Goal: Transaction & Acquisition: Purchase product/service

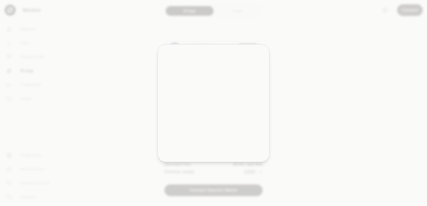
click at [297, 95] on div at bounding box center [213, 103] width 427 height 206
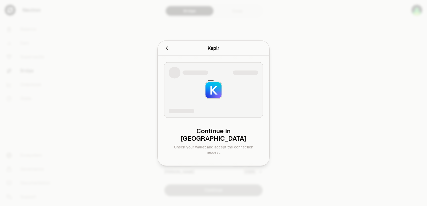
click at [292, 18] on div at bounding box center [213, 103] width 427 height 206
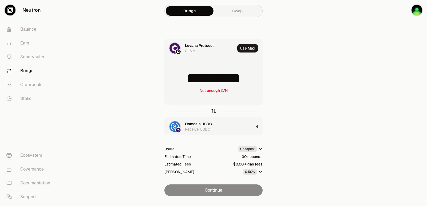
click at [212, 112] on icon "button" at bounding box center [213, 111] width 6 height 6
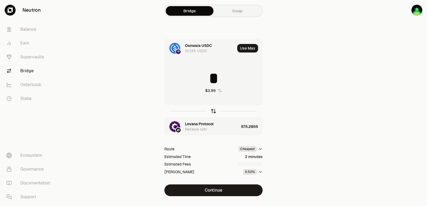
click at [212, 112] on icon "button" at bounding box center [213, 111] width 6 height 6
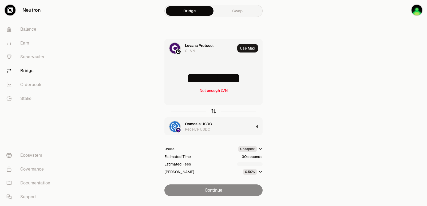
click at [212, 112] on icon "button" at bounding box center [213, 111] width 6 height 6
type input "*"
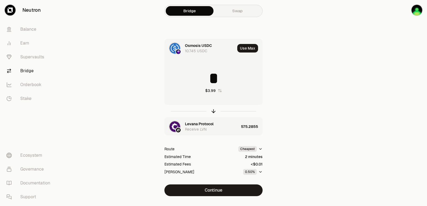
click at [201, 125] on div "Levana Protocol" at bounding box center [199, 123] width 29 height 5
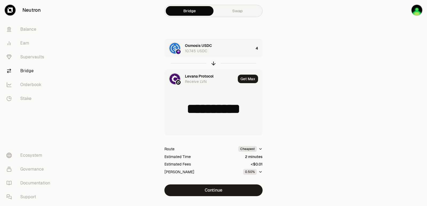
type input "**********"
click at [201, 77] on div "Levana Protocol" at bounding box center [199, 75] width 29 height 5
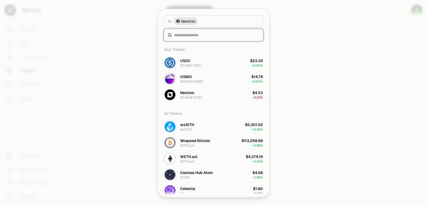
click at [186, 35] on input at bounding box center [216, 34] width 85 height 5
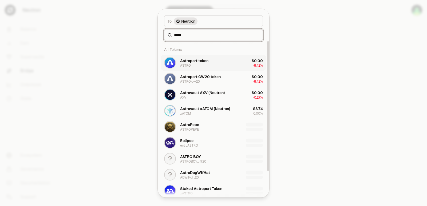
type input "*****"
click at [201, 60] on div "Astroport token" at bounding box center [194, 60] width 28 height 5
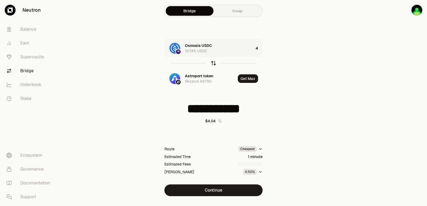
click at [212, 62] on icon "button" at bounding box center [213, 63] width 6 height 6
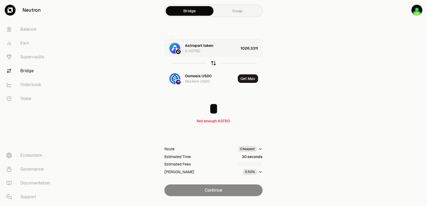
click at [212, 62] on icon "button" at bounding box center [213, 63] width 6 height 6
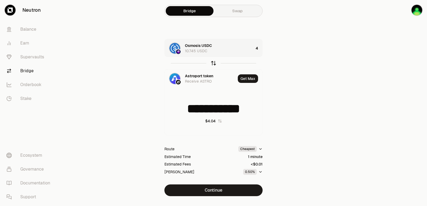
click at [212, 62] on icon "button" at bounding box center [213, 63] width 6 height 6
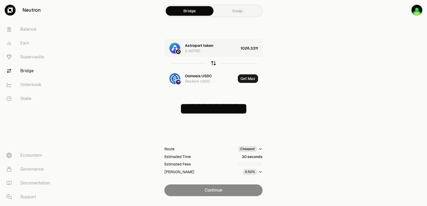
type input "*"
click at [229, 54] on div "Astroport token 0 ASTRO" at bounding box center [202, 48] width 74 height 18
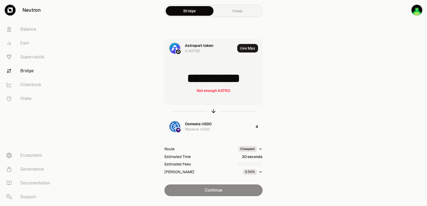
drag, startPoint x: 253, startPoint y: 77, endPoint x: 197, endPoint y: 79, distance: 56.6
click at [197, 79] on input "**********" at bounding box center [214, 78] width 98 height 16
type input "*******"
click at [212, 110] on icon "button" at bounding box center [213, 111] width 6 height 6
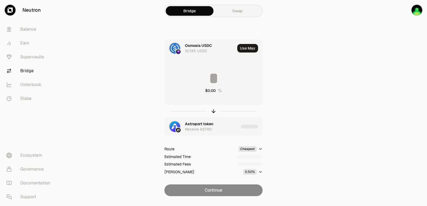
click at [199, 124] on div "Astroport token" at bounding box center [199, 123] width 28 height 5
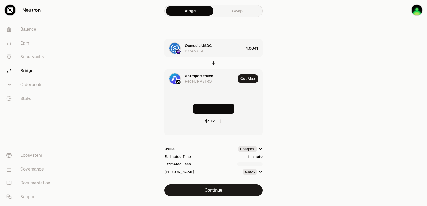
click at [196, 77] on div "Astroport token" at bounding box center [199, 75] width 28 height 5
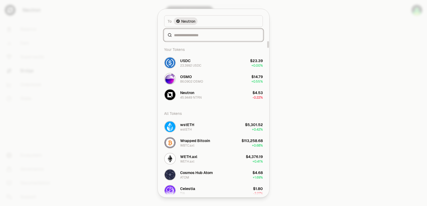
click at [184, 35] on input at bounding box center [216, 34] width 85 height 5
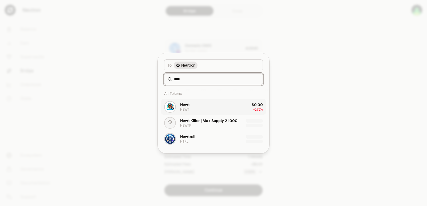
type input "****"
click at [188, 105] on div "Newt" at bounding box center [185, 104] width 10 height 5
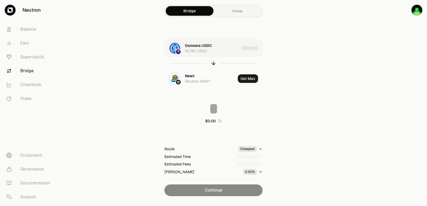
click at [222, 49] on div "Osmosis USDC 10.745 USDC" at bounding box center [212, 48] width 54 height 11
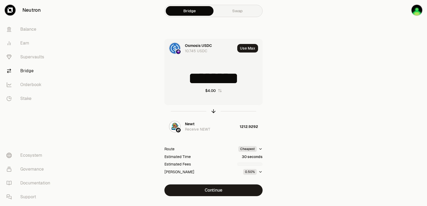
drag, startPoint x: 250, startPoint y: 76, endPoint x: 214, endPoint y: 78, distance: 35.6
click at [214, 78] on input "********" at bounding box center [214, 78] width 98 height 16
click at [213, 111] on icon "button" at bounding box center [213, 111] width 6 height 6
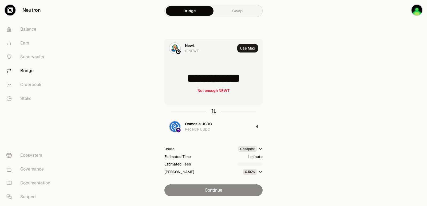
click at [213, 111] on icon "button" at bounding box center [213, 111] width 6 height 6
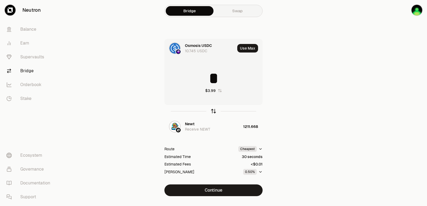
click at [213, 111] on icon "button" at bounding box center [213, 111] width 6 height 6
type input "**********"
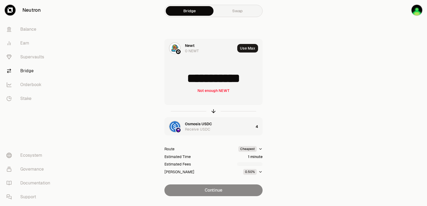
click at [198, 125] on div "Osmosis USDC" at bounding box center [198, 123] width 27 height 5
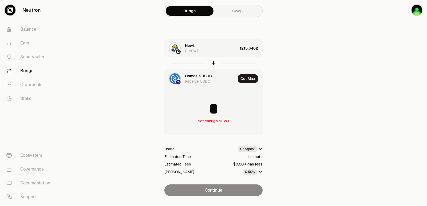
drag, startPoint x: 347, startPoint y: 116, endPoint x: 233, endPoint y: 78, distance: 119.5
click at [343, 115] on main "Bridge Swap Newt 0 NEWT 1215.6482 Osmosis USDC Receive USDC Get Max * Not enoug…" at bounding box center [243, 109] width 367 height 218
click at [192, 43] on div "Newt" at bounding box center [190, 45] width 10 height 5
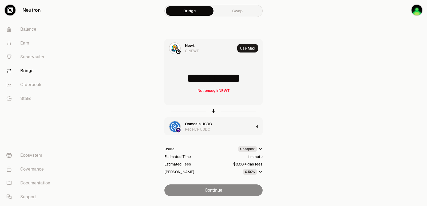
click at [191, 45] on div "Newt" at bounding box center [190, 45] width 10 height 5
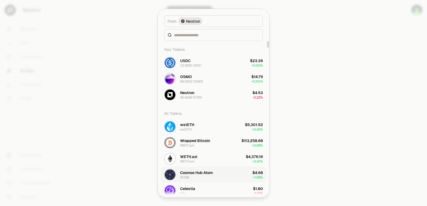
click at [189, 172] on div "Cosmos Hub Atom" at bounding box center [196, 172] width 33 height 5
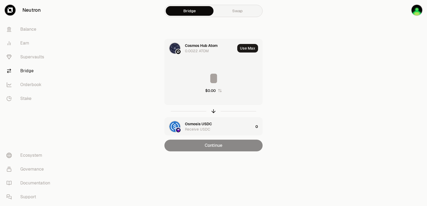
click at [200, 81] on input at bounding box center [214, 78] width 98 height 16
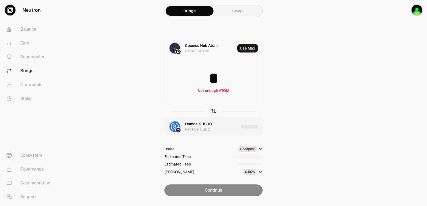
type input "*"
click at [214, 114] on icon "button" at bounding box center [213, 111] width 6 height 6
click at [211, 82] on input at bounding box center [214, 78] width 98 height 16
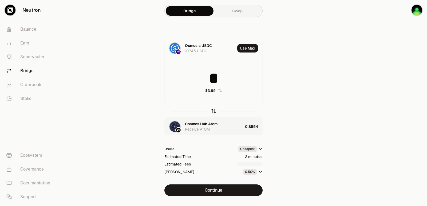
type input "*"
click at [213, 111] on icon "button" at bounding box center [213, 111] width 6 height 6
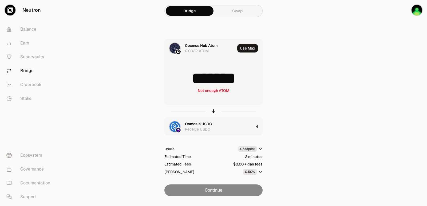
drag, startPoint x: 248, startPoint y: 77, endPoint x: 207, endPoint y: 77, distance: 41.1
click at [207, 77] on input "*******" at bounding box center [214, 78] width 98 height 16
type input "******"
click at [213, 110] on icon "button" at bounding box center [213, 111] width 6 height 6
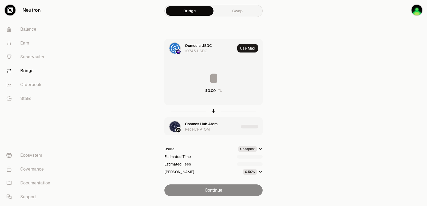
click at [215, 76] on input at bounding box center [214, 78] width 98 height 16
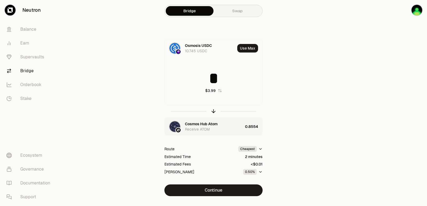
type input "*"
click at [208, 193] on button "Continue" at bounding box center [213, 191] width 98 height 12
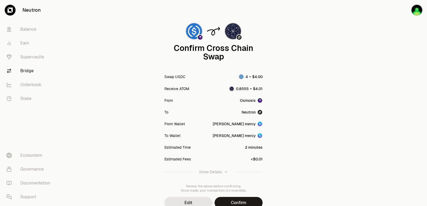
scroll to position [44, 0]
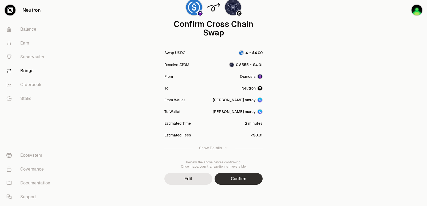
click at [238, 179] on button "Confirm" at bounding box center [238, 179] width 48 height 12
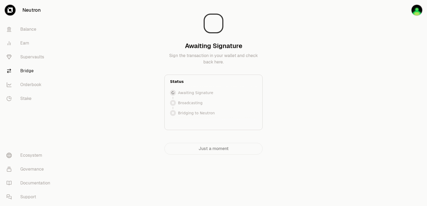
scroll to position [0, 0]
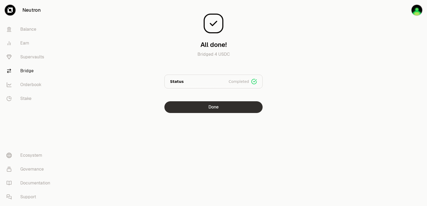
click at [205, 107] on button "Done" at bounding box center [213, 107] width 98 height 12
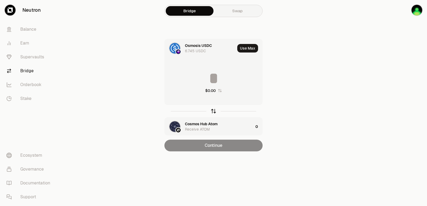
click at [212, 112] on icon "button" at bounding box center [213, 111] width 6 height 6
click at [242, 50] on button "Use Max" at bounding box center [247, 48] width 21 height 9
type input "********"
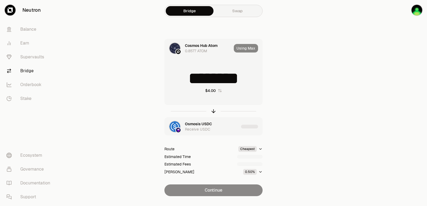
scroll to position [11, 0]
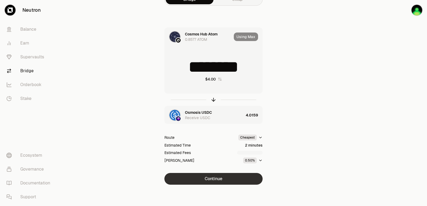
click at [215, 178] on button "Continue" at bounding box center [213, 179] width 98 height 12
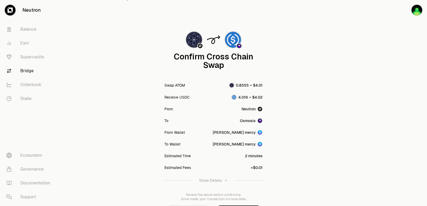
scroll to position [44, 0]
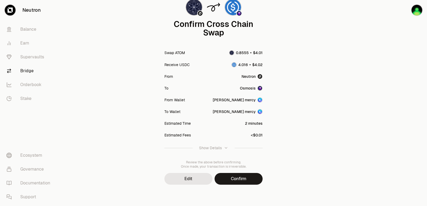
click at [236, 178] on button "Confirm" at bounding box center [238, 179] width 48 height 12
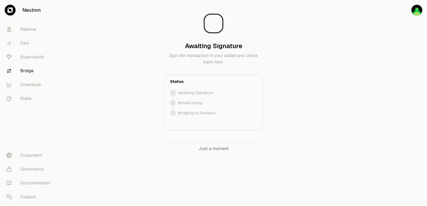
scroll to position [0, 0]
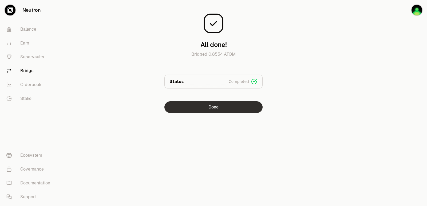
click at [218, 109] on button "Done" at bounding box center [213, 107] width 98 height 12
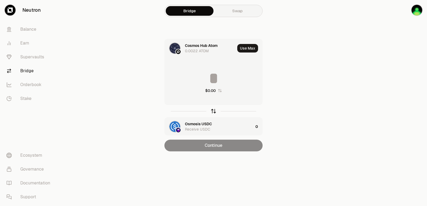
click at [213, 112] on icon "button" at bounding box center [213, 111] width 6 height 6
click at [204, 75] on input at bounding box center [214, 78] width 98 height 16
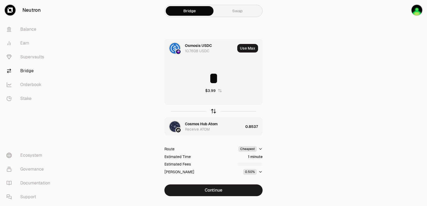
click at [213, 112] on icon "button" at bounding box center [213, 111] width 6 height 6
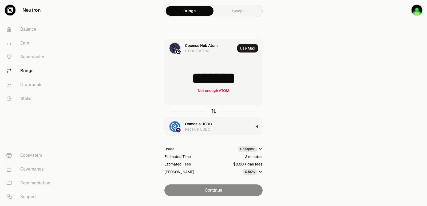
click at [213, 112] on icon "button" at bounding box center [213, 111] width 6 height 6
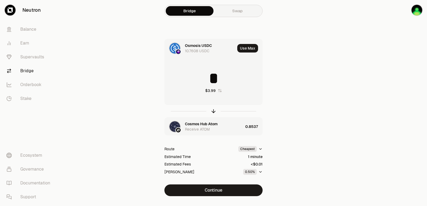
click at [213, 115] on div at bounding box center [213, 111] width 98 height 12
click at [213, 113] on icon "button" at bounding box center [213, 111] width 6 height 6
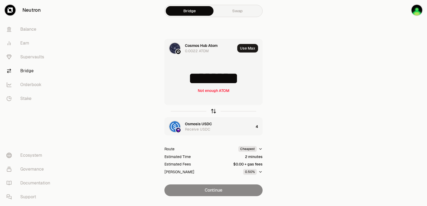
type input "********"
